Goal: Task Accomplishment & Management: Manage account settings

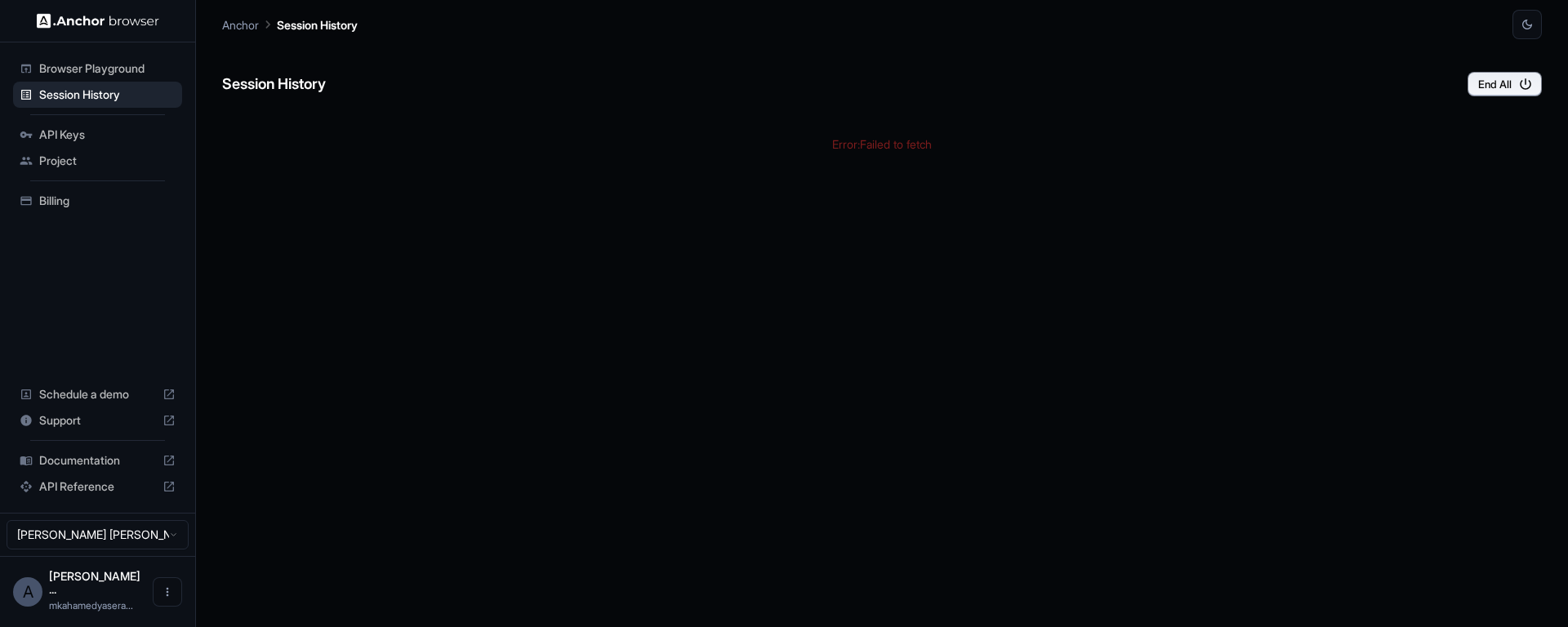
click at [68, 204] on span "Billing" at bounding box center [107, 200] width 136 height 16
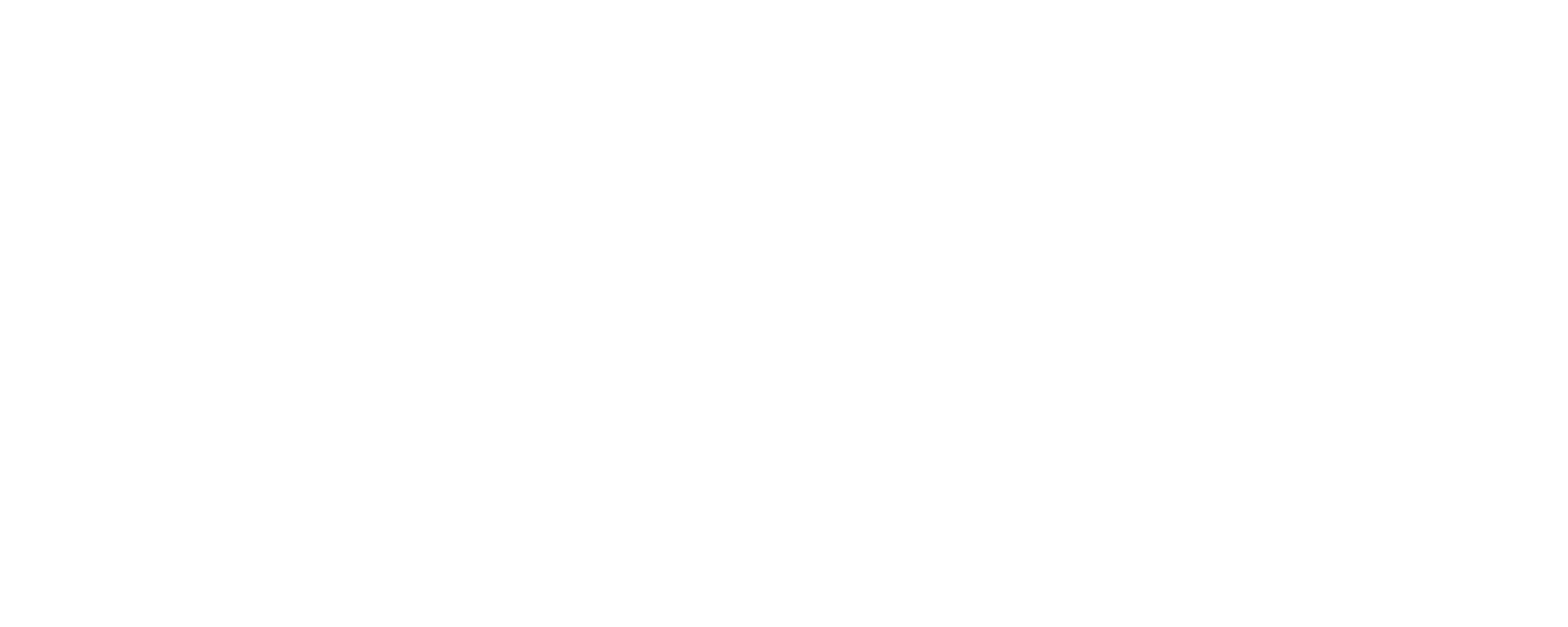
click at [58, 44] on body at bounding box center [784, 313] width 1568 height 627
